Goal: Task Accomplishment & Management: Manage account settings

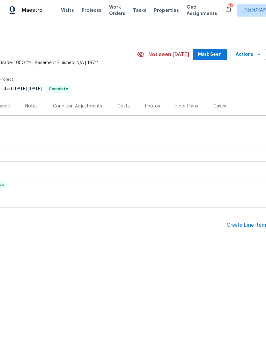
scroll to position [0, 94]
click at [240, 217] on div "Pending Line Items Create Line Item" at bounding box center [86, 225] width 360 height 30
click at [240, 228] on div "Create Line Item" at bounding box center [246, 225] width 39 height 6
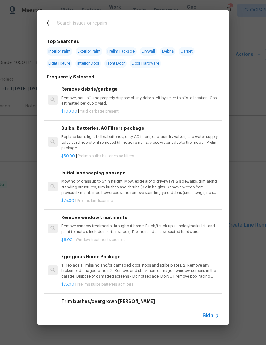
click at [130, 19] on input "text" at bounding box center [124, 24] width 135 height 10
type input "Hpm"
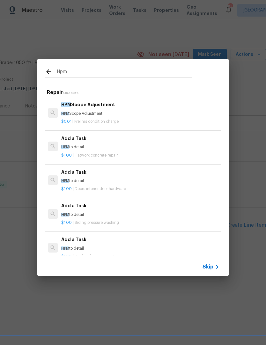
click at [87, 108] on h6 "HPM Scope Adjustment" at bounding box center [140, 104] width 158 height 7
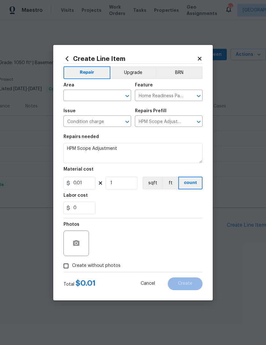
click at [93, 91] on input "text" at bounding box center [88, 96] width 50 height 10
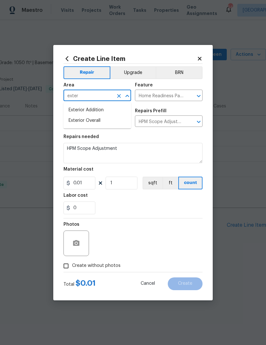
click at [93, 119] on li "Exterior Overall" at bounding box center [97, 120] width 68 height 11
type input "Exterior Overall"
click at [189, 92] on button "Clear" at bounding box center [190, 96] width 9 height 9
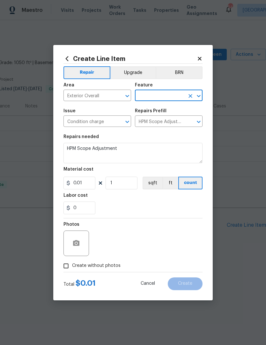
click at [172, 93] on input "text" at bounding box center [160, 96] width 50 height 10
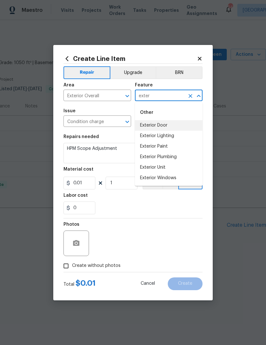
click at [164, 122] on li "Exterior Door" at bounding box center [169, 125] width 68 height 11
type input "Exterior Door"
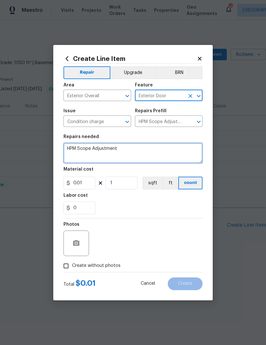
click at [151, 144] on textarea "HPM Scope Adjustment" at bounding box center [132, 153] width 139 height 20
click at [138, 155] on textarea "HPM Scope Adjustment" at bounding box center [132, 153] width 139 height 20
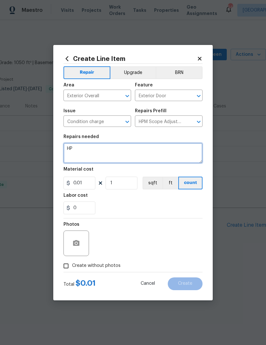
type textarea "H"
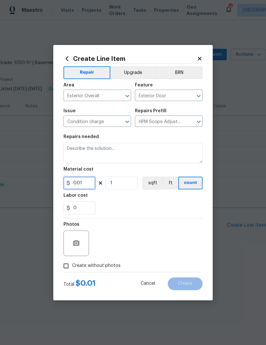
click at [86, 181] on input "0.01" at bounding box center [79, 183] width 32 height 13
type input "150"
click at [173, 203] on div "0" at bounding box center [132, 208] width 139 height 13
click at [68, 265] on input "Create without photos" at bounding box center [66, 266] width 12 height 12
checkbox input "true"
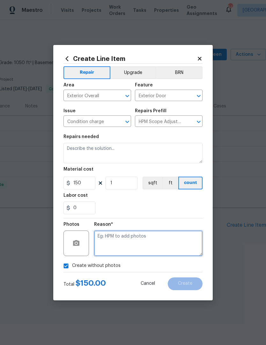
click at [131, 240] on textarea at bounding box center [148, 244] width 108 height 26
type textarea "Not onsite"
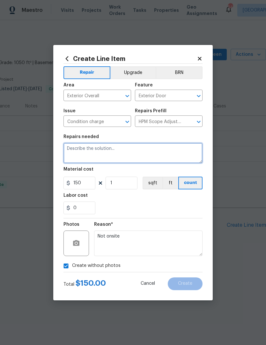
click at [125, 153] on textarea at bounding box center [132, 153] width 139 height 20
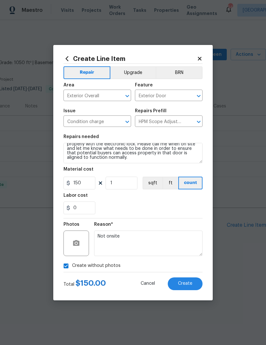
scroll to position [6, 0]
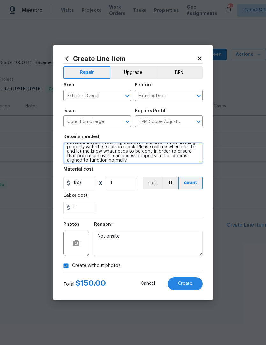
type textarea "Potential buyers reporting that the front door is not latching properly with th…"
click at [190, 283] on span "Create" at bounding box center [185, 283] width 14 height 5
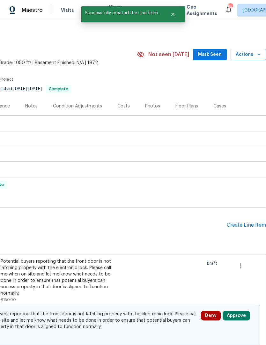
click at [238, 312] on button "Approve" at bounding box center [236, 316] width 27 height 10
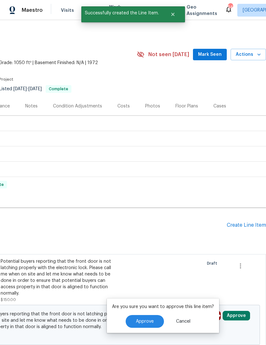
click at [151, 318] on button "Approve" at bounding box center [145, 321] width 38 height 13
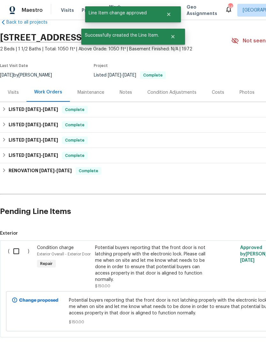
scroll to position [14, 0]
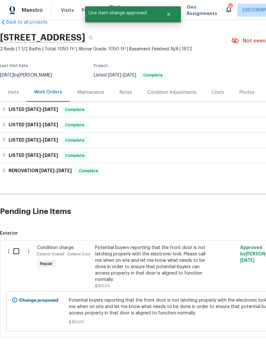
click at [18, 246] on input "checkbox" at bounding box center [19, 251] width 18 height 13
checkbox input "true"
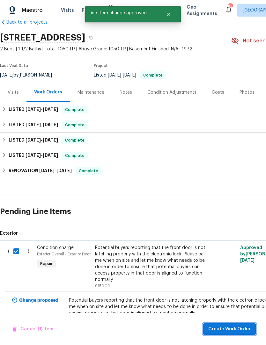
click at [232, 331] on span "Create Work Order" at bounding box center [229, 329] width 42 height 8
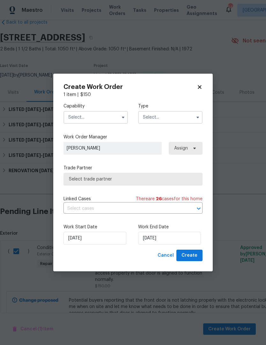
click at [112, 116] on input "text" at bounding box center [95, 117] width 64 height 13
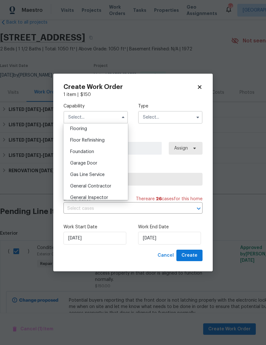
scroll to position [249, 0]
click at [101, 187] on span "General Contractor" at bounding box center [90, 187] width 41 height 4
type input "General Contractor"
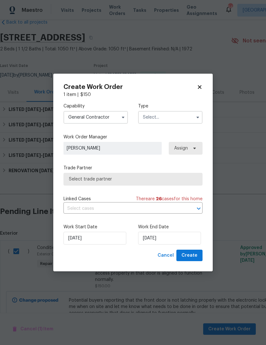
click at [168, 121] on input "text" at bounding box center [170, 117] width 64 height 13
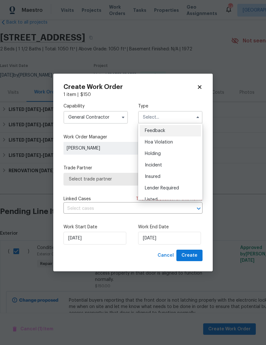
scroll to position [21, 0]
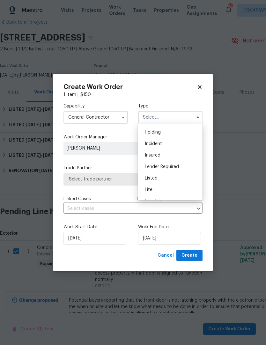
click at [159, 180] on div "Listed" at bounding box center [170, 178] width 61 height 11
type input "Listed"
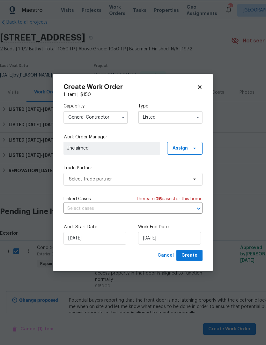
scroll to position [0, 0]
click at [125, 180] on span "Select trade partner" at bounding box center [128, 179] width 119 height 6
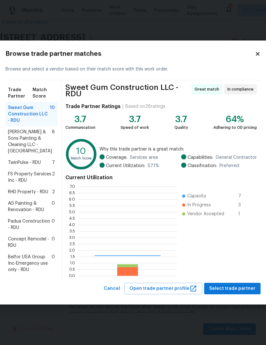
scroll to position [89, 99]
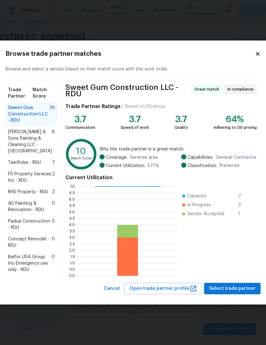
click at [33, 189] on span "RHD Property - RDU" at bounding box center [28, 192] width 40 height 6
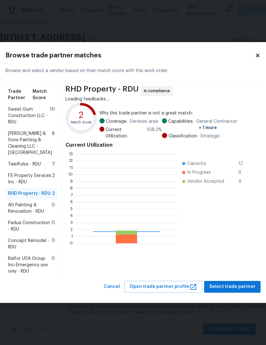
scroll to position [89, 101]
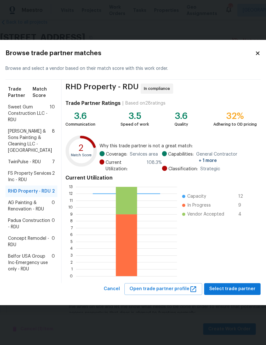
click at [21, 170] on span "FS Property Services Inc - RDU" at bounding box center [30, 176] width 44 height 13
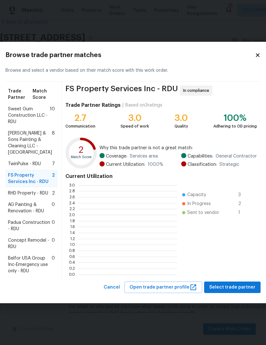
scroll to position [1, 1]
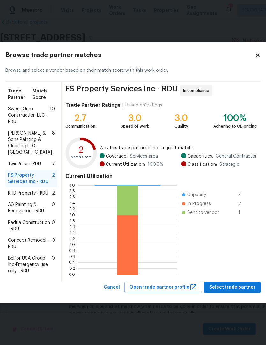
click at [32, 206] on span "AG Painting & Renovation - RDU" at bounding box center [30, 208] width 44 height 13
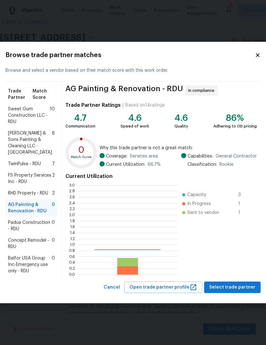
scroll to position [89, 99]
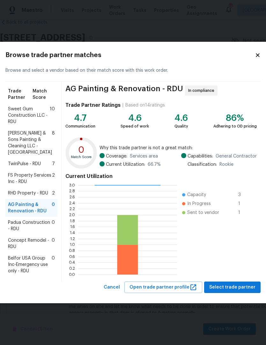
click at [34, 161] on span "TwinPulse - RDU" at bounding box center [24, 164] width 33 height 6
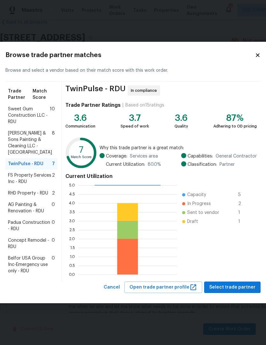
click at [29, 190] on span "RHD Property - RDU" at bounding box center [28, 193] width 40 height 6
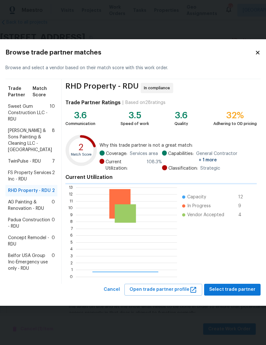
scroll to position [89, 101]
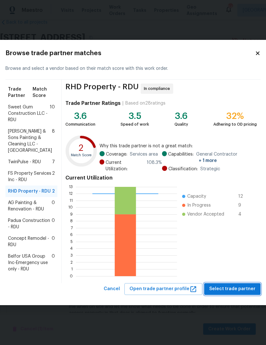
click at [223, 293] on span "Select trade partner" at bounding box center [232, 289] width 46 height 8
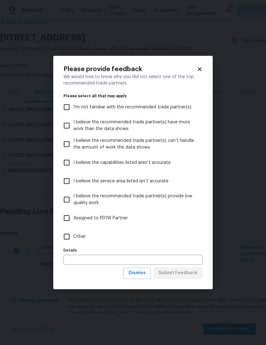
click at [70, 242] on input "Other" at bounding box center [66, 236] width 13 height 13
checkbox input "true"
click at [184, 271] on span "Submit Feedback" at bounding box center [178, 273] width 39 height 8
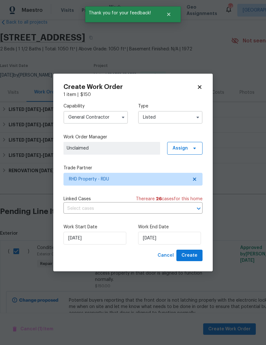
click at [187, 140] on div "Work Order Manager Unclaimed Assign" at bounding box center [132, 144] width 139 height 21
click at [186, 149] on span "Assign" at bounding box center [180, 148] width 15 height 6
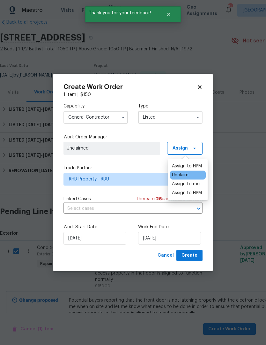
click at [192, 187] on div "Assign to me" at bounding box center [186, 184] width 28 height 6
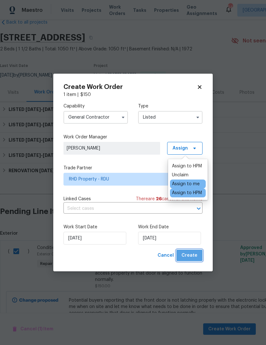
click at [194, 255] on span "Create" at bounding box center [189, 256] width 16 height 8
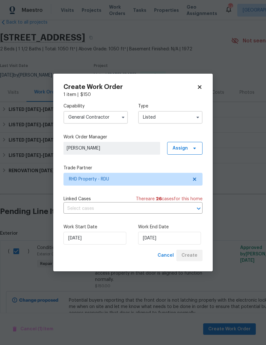
checkbox input "false"
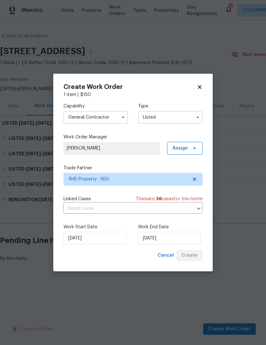
scroll to position [0, 0]
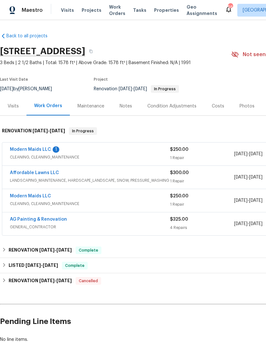
click at [45, 148] on link "Modern Maids LLC" at bounding box center [30, 149] width 41 height 4
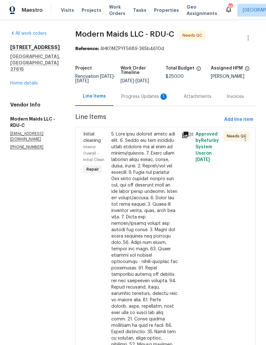
click at [145, 100] on div "Progress Updates 1" at bounding box center [144, 96] width 47 height 6
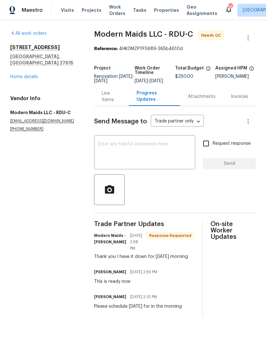
click at [112, 103] on div "Line Items" at bounding box center [111, 96] width 19 height 13
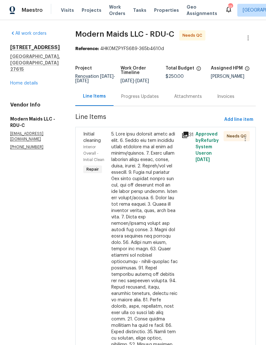
click at [136, 196] on div at bounding box center [144, 284] width 66 height 306
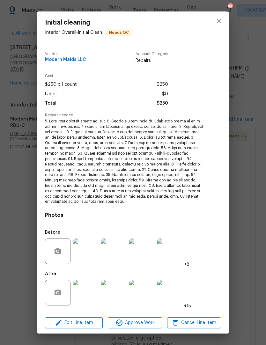
click at [90, 293] on img at bounding box center [86, 293] width 26 height 26
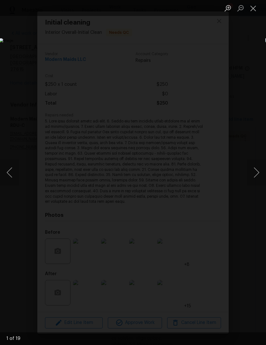
click at [260, 171] on button "Next image" at bounding box center [256, 173] width 19 height 26
click at [256, 174] on button "Next image" at bounding box center [256, 173] width 19 height 26
click at [256, 175] on button "Next image" at bounding box center [256, 173] width 19 height 26
click at [260, 175] on button "Next image" at bounding box center [256, 173] width 19 height 26
click at [259, 173] on button "Next image" at bounding box center [256, 173] width 19 height 26
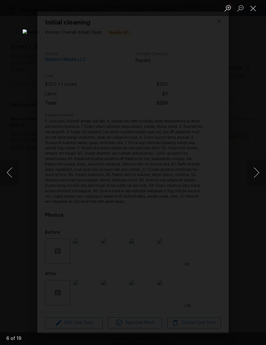
click at [258, 176] on button "Next image" at bounding box center [256, 173] width 19 height 26
click at [260, 173] on button "Next image" at bounding box center [256, 173] width 19 height 26
click at [259, 175] on button "Next image" at bounding box center [256, 173] width 19 height 26
click at [258, 173] on button "Next image" at bounding box center [256, 173] width 19 height 26
click at [258, 176] on button "Next image" at bounding box center [256, 173] width 19 height 26
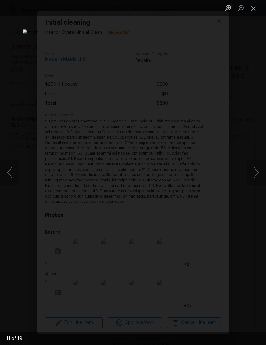
click at [258, 175] on button "Next image" at bounding box center [256, 173] width 19 height 26
click at [258, 172] on button "Next image" at bounding box center [256, 173] width 19 height 26
click at [259, 174] on button "Next image" at bounding box center [256, 173] width 19 height 26
click at [258, 11] on button "Close lightbox" at bounding box center [253, 8] width 13 height 11
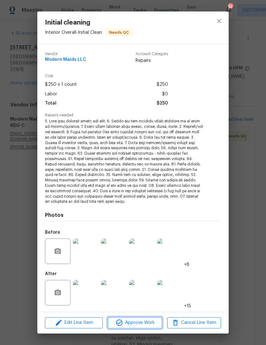
click at [136, 324] on span "Approve Work" at bounding box center [135, 323] width 50 height 8
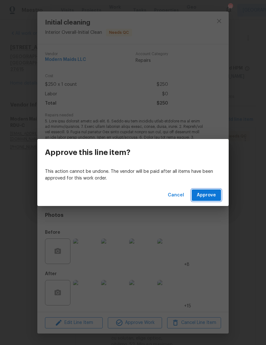
click at [207, 192] on span "Approve" at bounding box center [206, 195] width 19 height 8
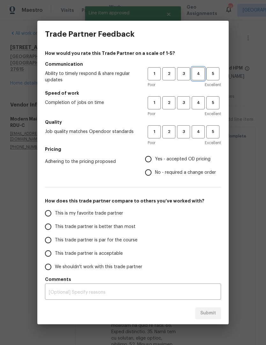
click at [201, 71] on span "4" at bounding box center [198, 73] width 12 height 7
click at [201, 105] on span "4" at bounding box center [198, 102] width 12 height 7
click at [201, 128] on button "4" at bounding box center [198, 131] width 13 height 13
click at [173, 154] on label "Yes - accepted OD pricing" at bounding box center [179, 158] width 74 height 13
click at [155, 154] on input "Yes - accepted OD pricing" at bounding box center [148, 158] width 13 height 13
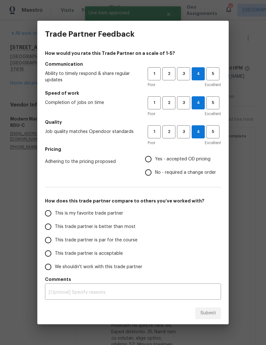
radio input "true"
click at [150, 153] on input "Yes - accepted OD pricing" at bounding box center [148, 158] width 13 height 13
click at [96, 226] on span "This trade partner is better than most" at bounding box center [95, 227] width 81 height 7
click at [55, 226] on input "This trade partner is better than most" at bounding box center [47, 226] width 13 height 13
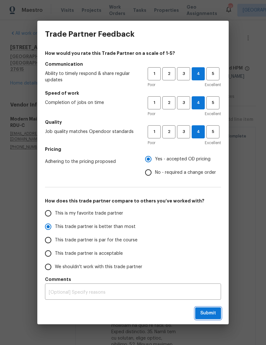
click at [213, 314] on span "Submit" at bounding box center [208, 313] width 16 height 8
radio input "true"
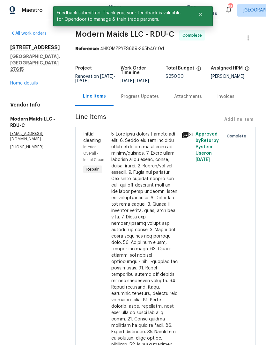
click at [31, 65] on div "2301 Declaration Dr Raleigh, NC 27615 Home details" at bounding box center [35, 65] width 50 height 42
click at [20, 81] on link "Home details" at bounding box center [24, 83] width 28 height 4
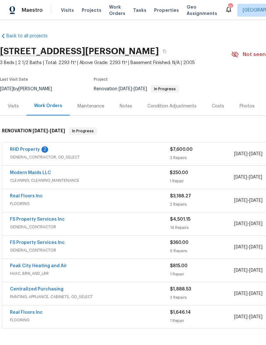
click at [35, 147] on link "RHD Property" at bounding box center [25, 149] width 30 height 4
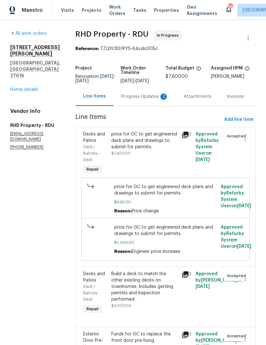
click at [150, 97] on div "Progress Updates 2" at bounding box center [144, 96] width 47 height 6
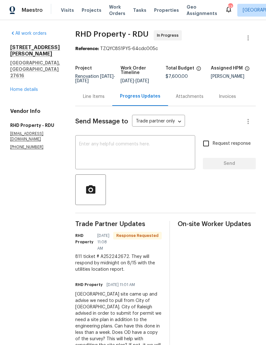
click at [164, 159] on textarea at bounding box center [135, 153] width 112 height 22
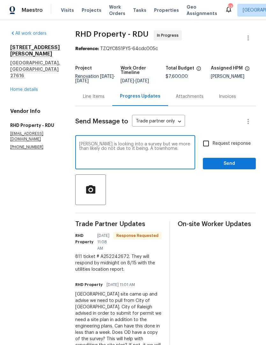
type textarea "Nick is looking into a survey but we more than likely do not due to it being. A…"
click at [208, 145] on input "Request response" at bounding box center [205, 143] width 13 height 13
checkbox input "true"
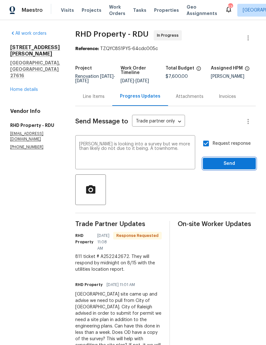
click at [230, 165] on span "Send" at bounding box center [229, 164] width 43 height 8
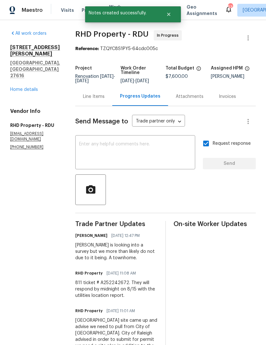
click at [103, 100] on div "Line Items" at bounding box center [94, 96] width 22 height 6
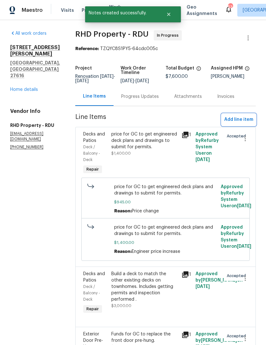
click at [248, 120] on button "Add line item" at bounding box center [239, 120] width 34 height 12
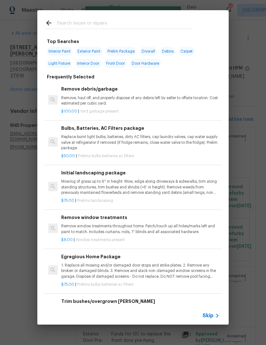
click at [103, 19] on input "text" at bounding box center [124, 24] width 135 height 10
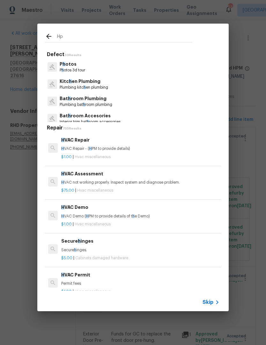
type input "Hpm"
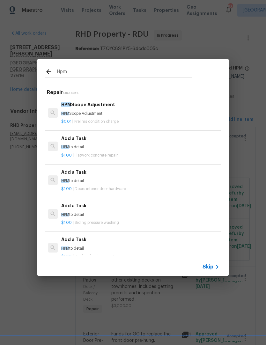
click at [91, 111] on p "HPM Scope Adjustment" at bounding box center [140, 113] width 158 height 5
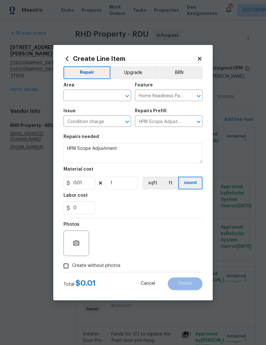
click at [98, 89] on div "Area" at bounding box center [97, 87] width 68 height 8
click at [96, 92] on input "text" at bounding box center [88, 96] width 50 height 10
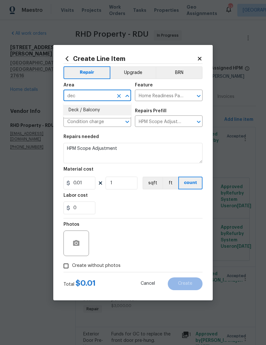
click at [99, 111] on li "Deck / Balcony" at bounding box center [97, 110] width 68 height 11
type input "Deck / Balcony"
click at [177, 97] on input "Home Readiness Packages" at bounding box center [160, 96] width 50 height 10
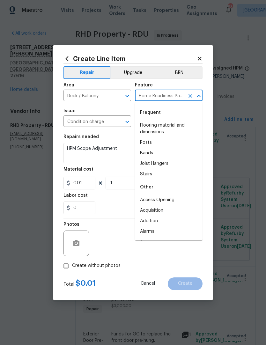
click at [194, 93] on button "Clear" at bounding box center [190, 96] width 9 height 9
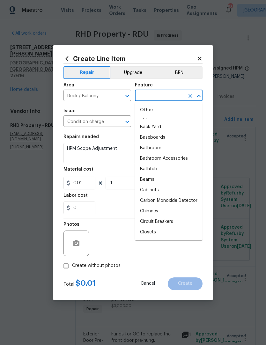
scroll to position [121, 0]
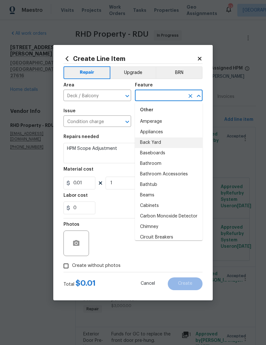
click at [159, 144] on li "Back Yard" at bounding box center [169, 142] width 68 height 11
type input "Back Yard"
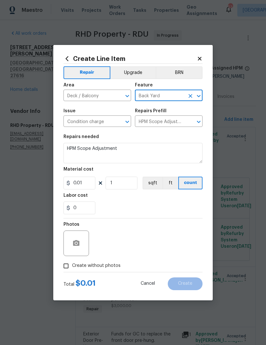
click at [169, 155] on textarea "HPM Scope Adjustment" at bounding box center [132, 153] width 139 height 20
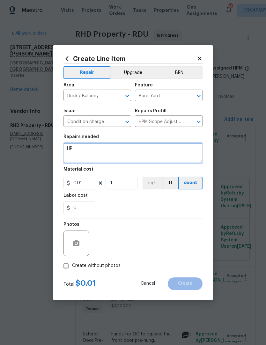
type textarea "H"
type textarea "Fee for a land survey"
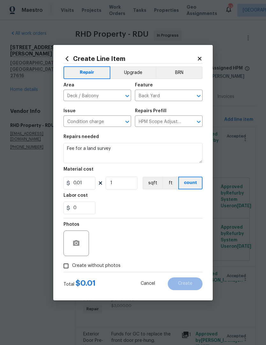
click at [170, 214] on div "0" at bounding box center [132, 208] width 139 height 13
click at [68, 269] on input "Create without photos" at bounding box center [66, 266] width 12 height 12
checkbox input "true"
click at [93, 177] on input "0.01" at bounding box center [79, 183] width 32 height 13
click at [90, 185] on input "0.01" at bounding box center [79, 183] width 32 height 13
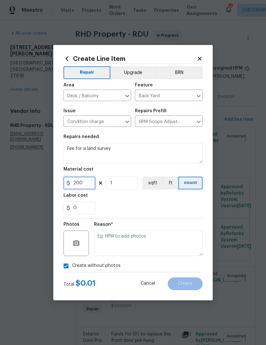
type input "200"
click at [190, 207] on div "0" at bounding box center [132, 208] width 139 height 13
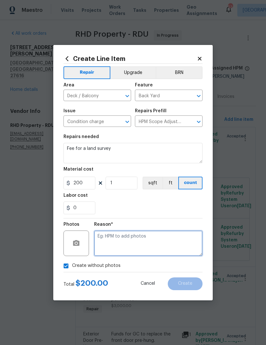
click at [165, 246] on textarea at bounding box center [148, 244] width 108 height 26
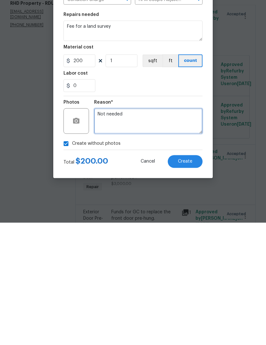
type textarea "Not needed"
click at [189, 281] on span "Create" at bounding box center [185, 283] width 14 height 5
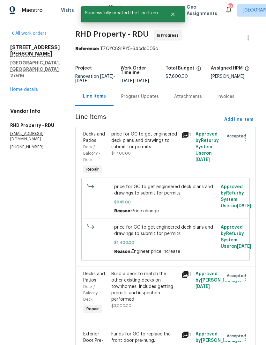
scroll to position [0, 0]
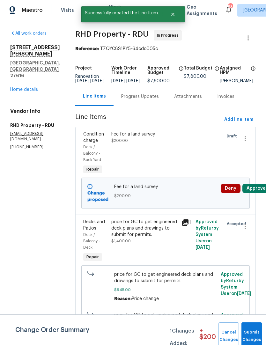
click at [257, 193] on button "Approve" at bounding box center [255, 189] width 27 height 10
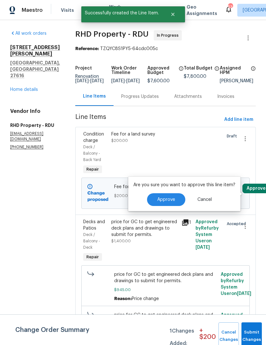
click at [168, 201] on span "Approve" at bounding box center [166, 199] width 18 height 5
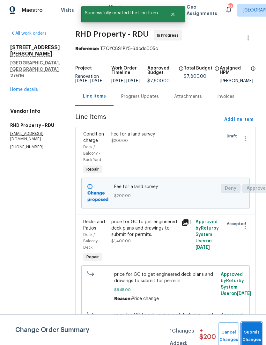
click at [250, 330] on button "Submit Changes" at bounding box center [251, 335] width 20 height 27
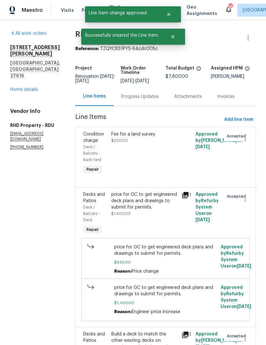
click at [30, 67] on div "5163 Sandy Banks Rd Raleigh, NC 27616 Home details" at bounding box center [35, 68] width 50 height 48
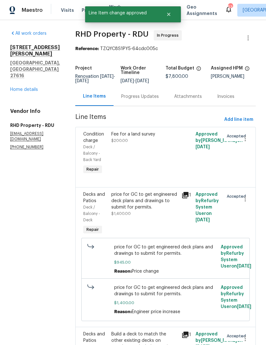
click at [32, 66] on div "5163 Sandy Banks Rd Raleigh, NC 27616 Home details" at bounding box center [35, 68] width 50 height 48
click at [27, 87] on link "Home details" at bounding box center [24, 89] width 28 height 4
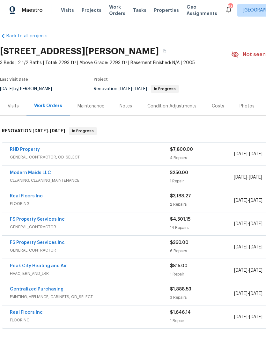
click at [130, 106] on div "Notes" at bounding box center [126, 106] width 12 height 6
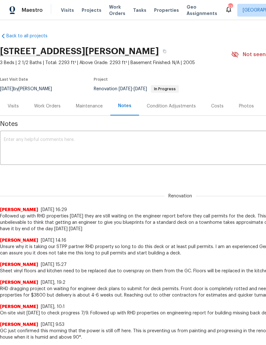
click at [89, 152] on textarea at bounding box center [180, 148] width 353 height 22
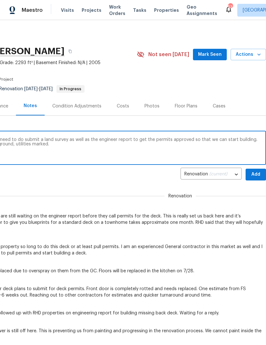
scroll to position [0, 94]
type textarea "RHD called today to inform us that we will need to do submit a land survey as w…"
click at [254, 171] on span "Add" at bounding box center [256, 175] width 10 height 8
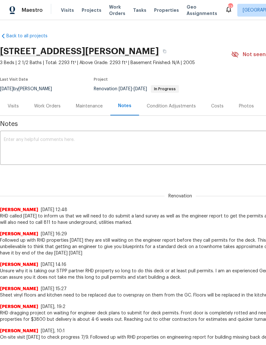
scroll to position [0, 0]
click at [46, 106] on div "Work Orders" at bounding box center [47, 106] width 26 height 6
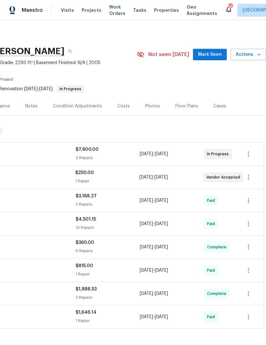
scroll to position [0, 94]
click at [249, 152] on icon "button" at bounding box center [249, 154] width 8 height 8
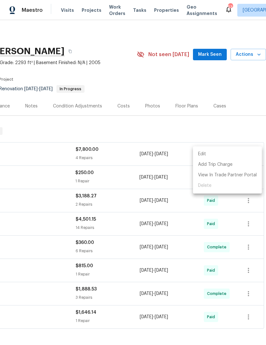
click at [223, 153] on li "Edit" at bounding box center [227, 154] width 69 height 11
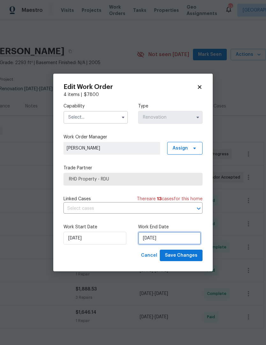
click at [165, 237] on input "[DATE]" at bounding box center [169, 238] width 63 height 13
select select "7"
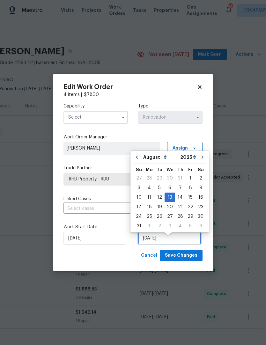
scroll to position [5, 0]
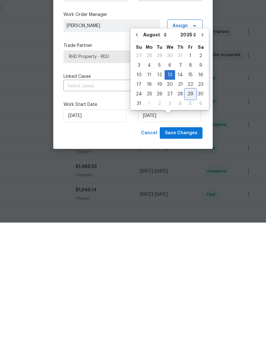
click at [188, 212] on div "29" at bounding box center [190, 216] width 10 height 9
type input "8/29/2025"
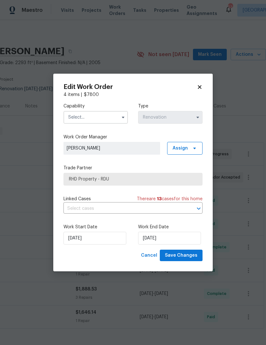
click at [113, 114] on input "text" at bounding box center [95, 117] width 64 height 13
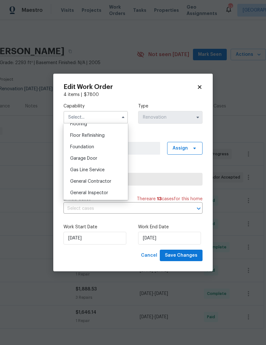
scroll to position [274, 0]
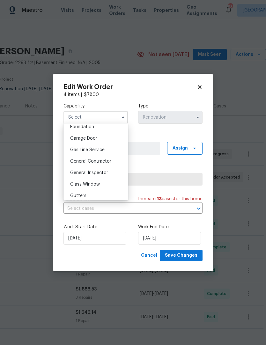
click at [101, 162] on span "General Contractor" at bounding box center [90, 161] width 41 height 4
type input "General Contractor"
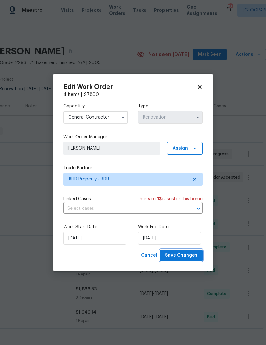
click at [191, 258] on span "Save Changes" at bounding box center [181, 256] width 33 height 8
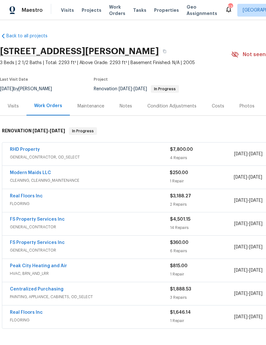
scroll to position [0, 0]
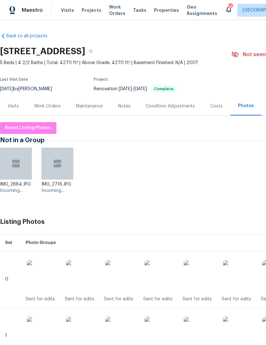
click at [53, 104] on div "Work Orders" at bounding box center [47, 106] width 26 height 6
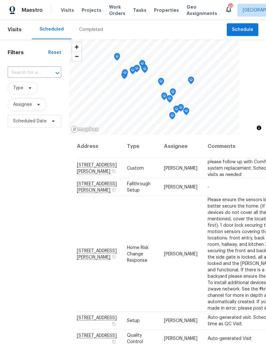
click at [38, 71] on input "text" at bounding box center [26, 73] width 36 height 10
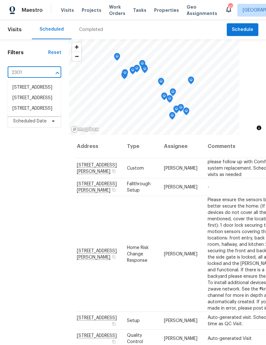
type input "2301"
click at [37, 114] on li "2301 Declaration Dr, Raleigh, NC 27615" at bounding box center [33, 109] width 53 height 11
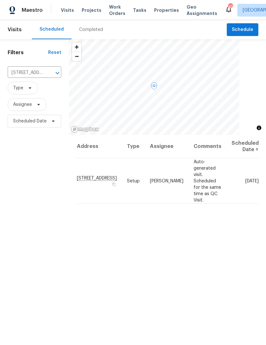
click at [242, 166] on td "Tue, Aug 12" at bounding box center [242, 181] width 33 height 46
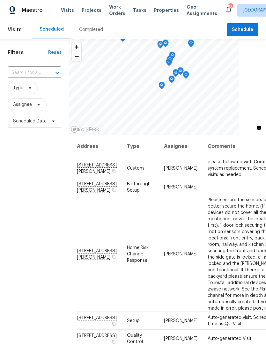
click at [31, 66] on div "​" at bounding box center [35, 73] width 54 height 14
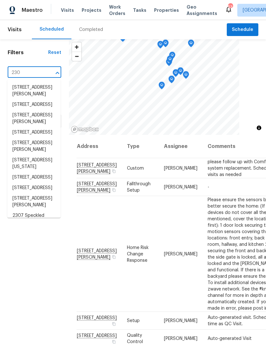
type input "2301"
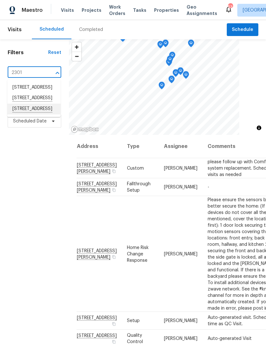
click at [36, 114] on li "[STREET_ADDRESS]" at bounding box center [33, 109] width 53 height 11
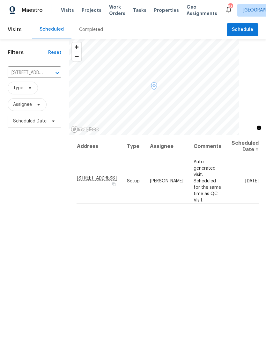
click at [0, 0] on icon at bounding box center [0, 0] width 0 height 0
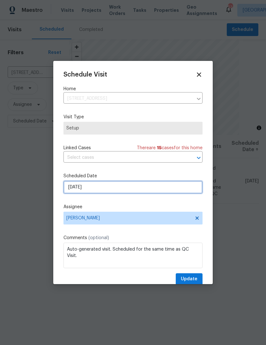
click at [113, 185] on input "[DATE]" at bounding box center [132, 187] width 139 height 13
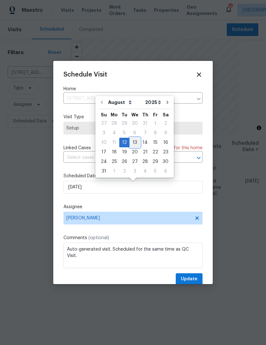
click at [134, 143] on div "13" at bounding box center [134, 142] width 11 height 9
type input "[DATE]"
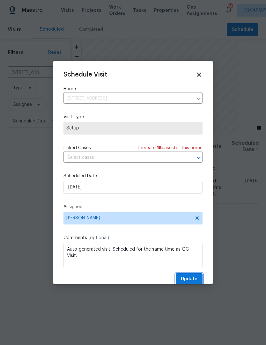
click at [192, 275] on button "Update" at bounding box center [189, 279] width 27 height 12
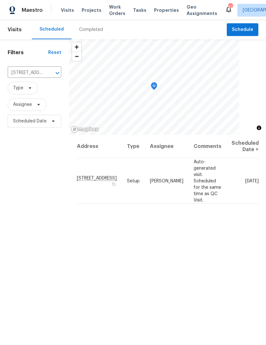
click at [89, 8] on span "Projects" at bounding box center [92, 10] width 20 height 6
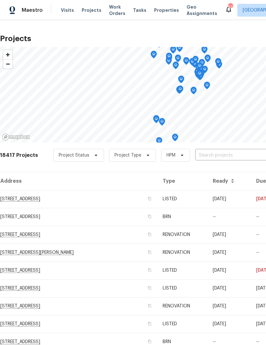
click at [201, 153] on input "text" at bounding box center [231, 156] width 73 height 10
type input "2013"
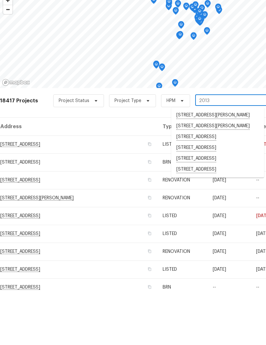
click at [208, 219] on li "[STREET_ADDRESS]" at bounding box center [217, 224] width 93 height 11
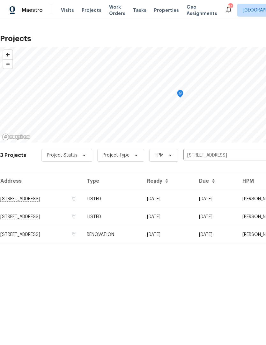
click at [55, 199] on td "[STREET_ADDRESS]" at bounding box center [41, 199] width 82 height 18
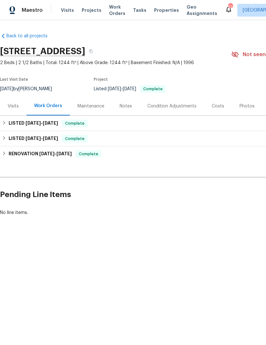
click at [34, 115] on div "Work Orders" at bounding box center [47, 106] width 43 height 19
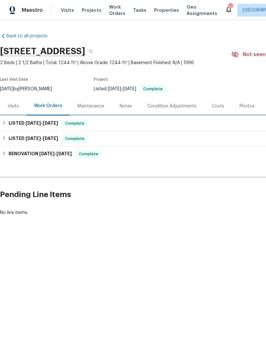
click at [21, 122] on h6 "LISTED [DATE] - [DATE]" at bounding box center [33, 124] width 49 height 8
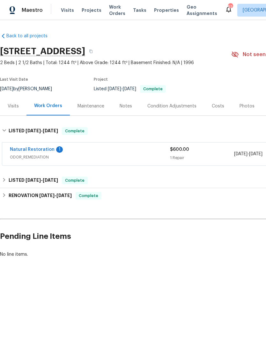
click at [41, 151] on link "Natural Restoration" at bounding box center [32, 149] width 45 height 4
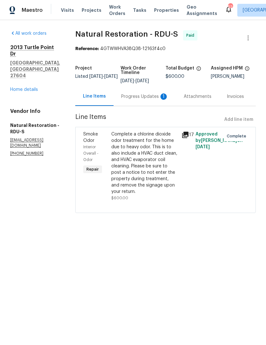
click at [146, 96] on div "Progress Updates 1" at bounding box center [144, 96] width 47 height 6
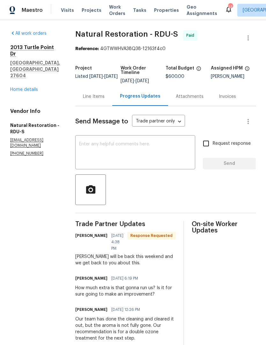
click at [23, 87] on link "Home details" at bounding box center [24, 89] width 28 height 4
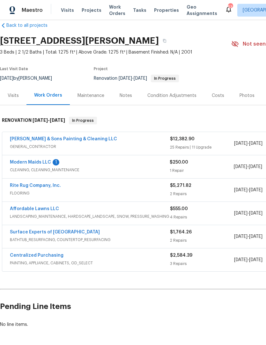
scroll to position [10, 0]
click at [91, 6] on div "Visits Projects Work Orders Tasks Properties Geo Assignments" at bounding box center [143, 10] width 164 height 13
click at [92, 9] on span "Projects" at bounding box center [92, 10] width 20 height 6
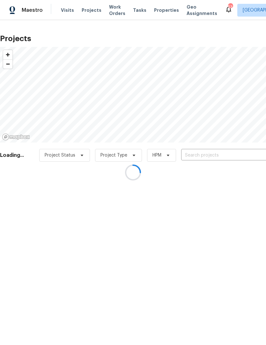
click at [197, 157] on div at bounding box center [133, 172] width 266 height 345
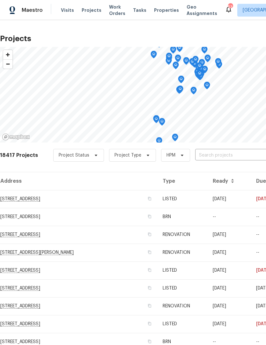
click at [205, 156] on input "text" at bounding box center [231, 156] width 73 height 10
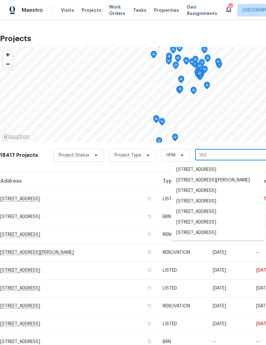
type input "1638"
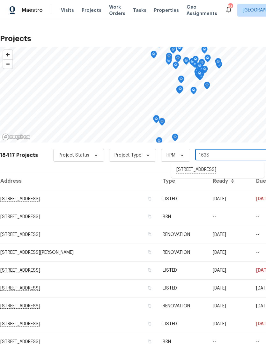
click at [218, 172] on li "[STREET_ADDRESS]" at bounding box center [217, 170] width 93 height 11
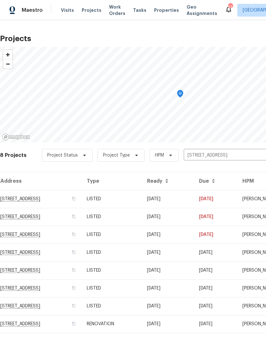
click at [65, 199] on td "[STREET_ADDRESS]" at bounding box center [41, 199] width 82 height 18
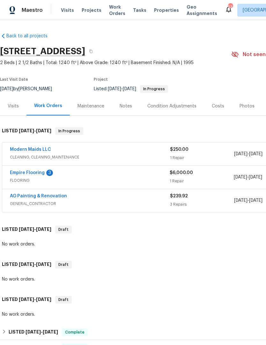
click at [39, 171] on link "Empire Flooring" at bounding box center [27, 173] width 35 height 4
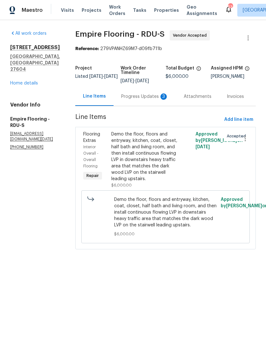
click at [143, 100] on div "Progress Updates 3" at bounding box center [144, 96] width 47 height 6
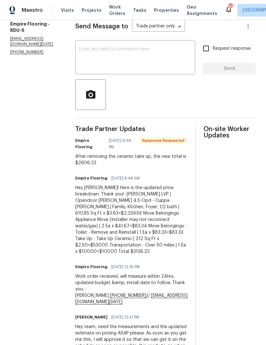
scroll to position [95, 0]
copy div "2606.23"
click at [101, 58] on textarea at bounding box center [135, 58] width 112 height 22
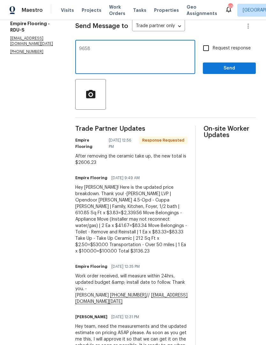
scroll to position [96, 0]
click at [85, 52] on div "9658 x ​" at bounding box center [135, 57] width 120 height 33
type textarea "9"
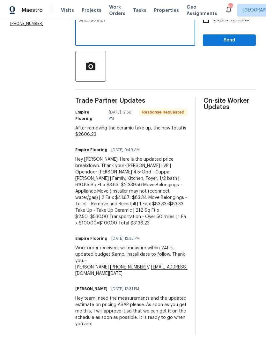
scroll to position [126, 0]
type textarea "9"
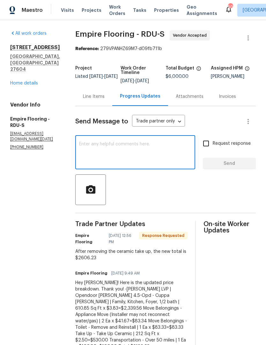
scroll to position [0, 0]
click at [105, 99] on div "Line Items" at bounding box center [94, 96] width 22 height 6
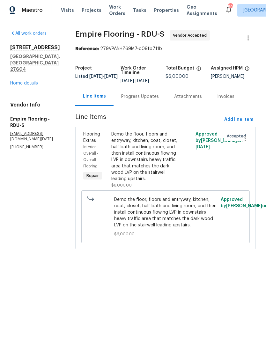
click at [166, 181] on div "Demo the floor, floors and entryway, kitchen, coat, closet, half bath and livin…" at bounding box center [144, 156] width 66 height 51
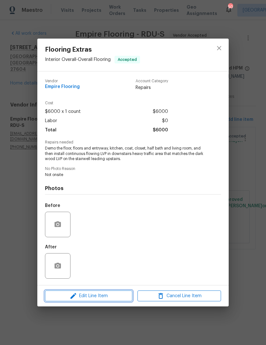
click at [104, 297] on span "Edit Line Item" at bounding box center [89, 296] width 84 height 8
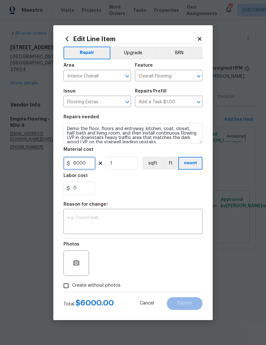
click at [89, 164] on input "6000" at bounding box center [79, 163] width 32 height 13
paste input "text"
type input "0"
click at [202, 33] on div "Edit Line Item Repair Upgrade BRN Area Interior Overall ​ Feature Overall Floor…" at bounding box center [132, 172] width 159 height 295
click at [198, 39] on icon at bounding box center [200, 39] width 6 height 6
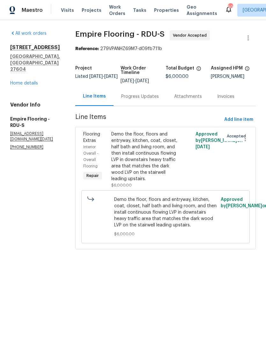
click at [151, 97] on div "Progress Updates" at bounding box center [140, 96] width 53 height 19
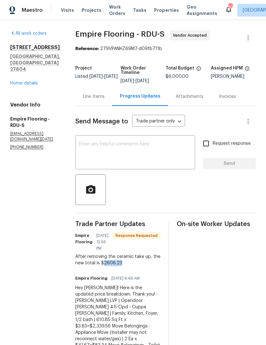
copy div "2606.23"
click at [100, 105] on div "Line Items" at bounding box center [93, 96] width 37 height 19
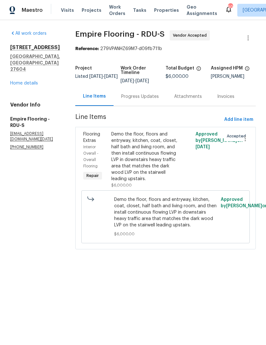
click at [149, 165] on div "Demo the floor, floors and entryway, kitchen, coat, closet, half bath and livin…" at bounding box center [144, 156] width 66 height 51
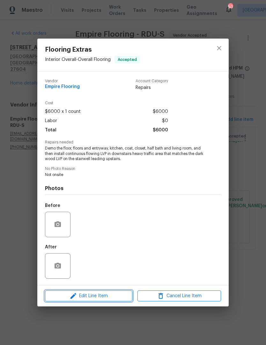
click at [107, 299] on span "Edit Line Item" at bounding box center [89, 296] width 84 height 8
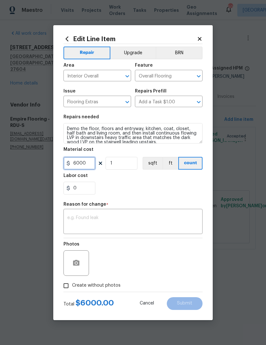
click at [87, 162] on input "6000" at bounding box center [79, 163] width 32 height 13
click at [80, 165] on input "6000" at bounding box center [79, 163] width 32 height 13
click at [79, 165] on input "6000" at bounding box center [79, 163] width 32 height 13
paste input "text"
type input "0"
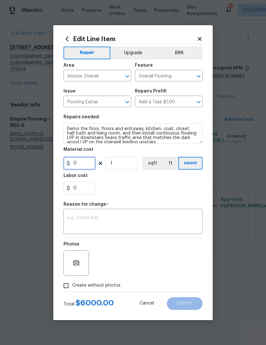
click at [87, 168] on input "0" at bounding box center [79, 163] width 32 height 13
click at [90, 213] on div "x ​" at bounding box center [132, 222] width 139 height 24
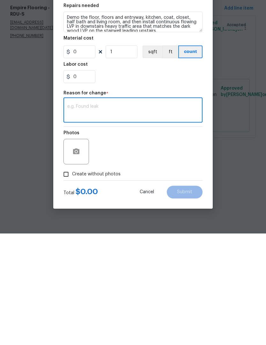
paste textarea "2606.23"
type textarea "2606.23"
click at [90, 157] on input "0" at bounding box center [79, 163] width 32 height 13
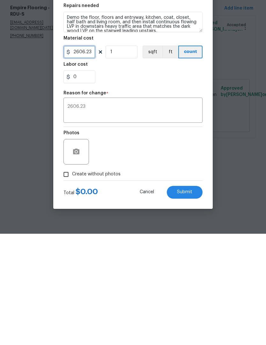
type input "2606.23"
click at [68, 280] on input "Create without photos" at bounding box center [66, 286] width 12 height 12
checkbox input "true"
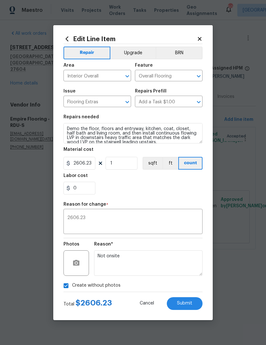
click at [125, 187] on div "0" at bounding box center [132, 188] width 139 height 13
click at [111, 219] on textarea "2606.23" at bounding box center [132, 222] width 131 height 13
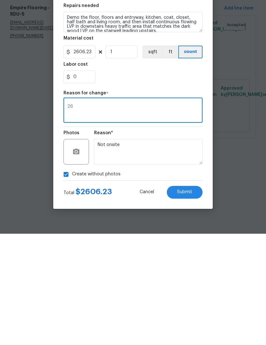
type textarea "2"
type textarea "Decreased price to match estimate"
click at [192, 297] on button "Submit" at bounding box center [185, 303] width 36 height 13
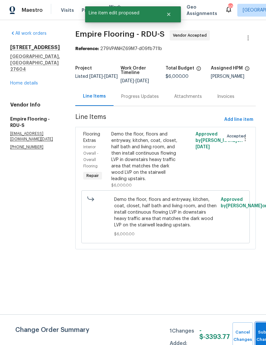
click at [260, 328] on button "Submit Changes" at bounding box center [265, 335] width 20 height 27
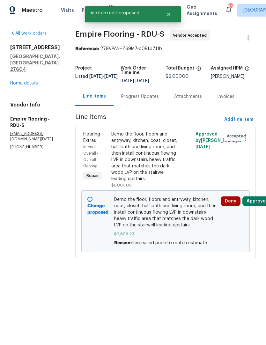
click at [259, 206] on button "Approve" at bounding box center [255, 201] width 27 height 10
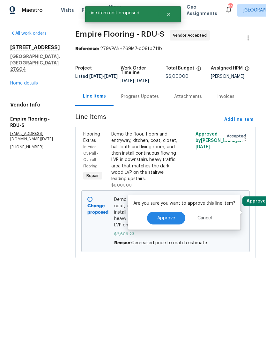
click at [163, 213] on button "Approve" at bounding box center [166, 218] width 38 height 13
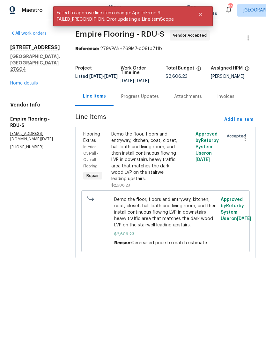
click at [28, 81] on link "Home details" at bounding box center [24, 83] width 28 height 4
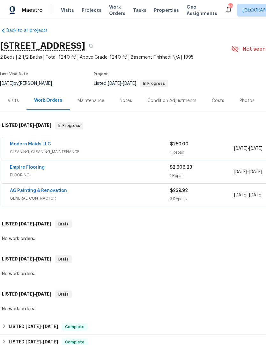
scroll to position [3, 0]
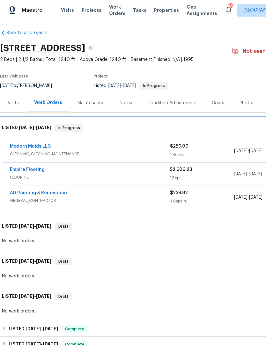
click at [37, 137] on div "LISTED [DATE] - [DATE] In Progress" at bounding box center [180, 128] width 360 height 20
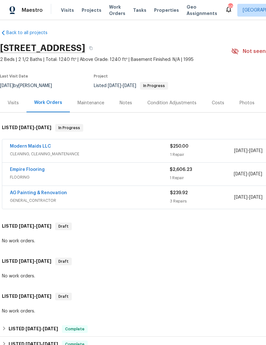
click at [41, 145] on link "Modern Maids LLC" at bounding box center [30, 146] width 41 height 4
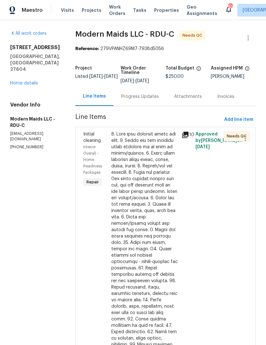
click at [149, 100] on div "Progress Updates" at bounding box center [140, 96] width 38 height 6
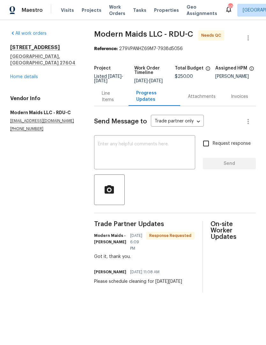
click at [112, 99] on div "Line Items" at bounding box center [111, 96] width 19 height 13
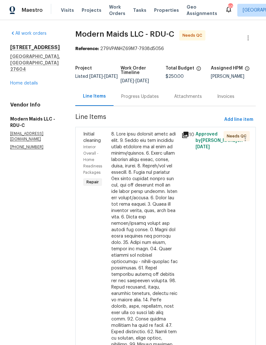
click at [146, 180] on div at bounding box center [144, 284] width 66 height 306
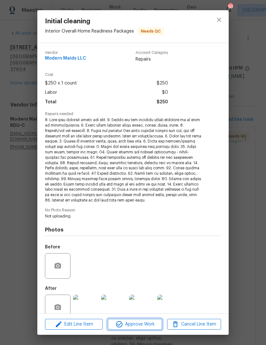
click at [138, 329] on button "Approve Work" at bounding box center [135, 324] width 54 height 11
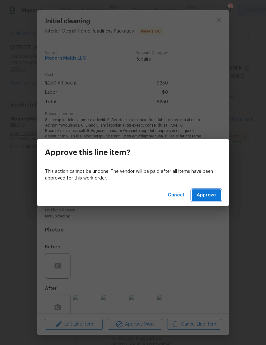
click at [203, 196] on span "Approve" at bounding box center [206, 195] width 19 height 8
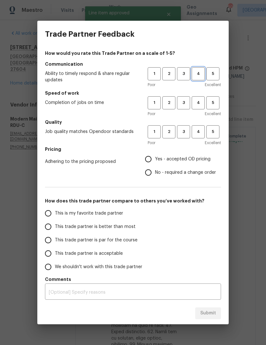
click at [202, 72] on span "4" at bounding box center [198, 73] width 12 height 7
click at [196, 103] on span "4" at bounding box center [198, 102] width 12 height 7
click at [199, 127] on button "4" at bounding box center [198, 131] width 13 height 13
click at [164, 159] on span "Yes - accepted OD pricing" at bounding box center [182, 159] width 55 height 7
click at [155, 159] on input "Yes - accepted OD pricing" at bounding box center [148, 158] width 13 height 13
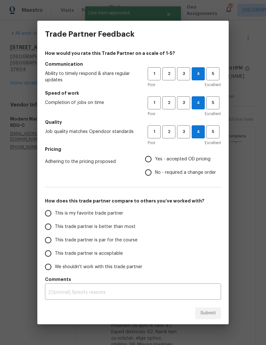
radio input "true"
click at [84, 237] on span "This trade partner is par for the course" at bounding box center [96, 240] width 83 height 7
click at [55, 237] on input "This trade partner is par for the course" at bounding box center [47, 239] width 13 height 13
click at [205, 314] on span "Submit" at bounding box center [208, 313] width 16 height 8
radio input "true"
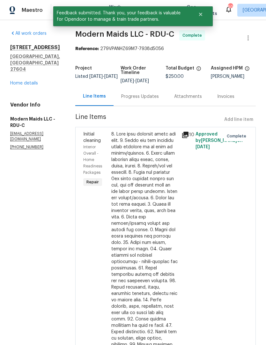
click at [36, 71] on div "[STREET_ADDRESS] Home details" at bounding box center [35, 65] width 50 height 42
click at [31, 81] on link "Home details" at bounding box center [24, 83] width 28 height 4
